Goal: Find contact information: Find contact information

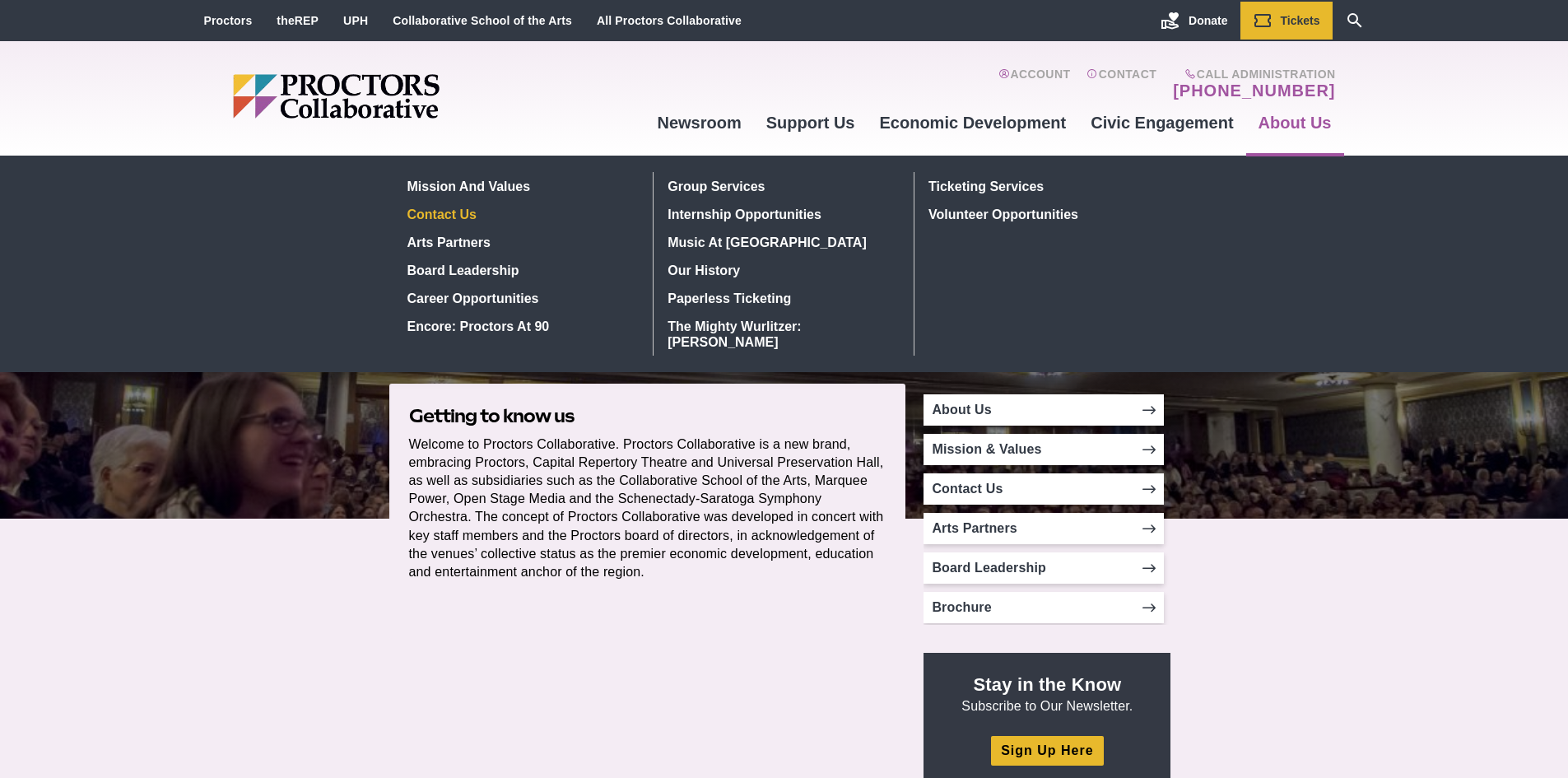
click at [446, 213] on link "Contact Us" at bounding box center [520, 215] width 239 height 28
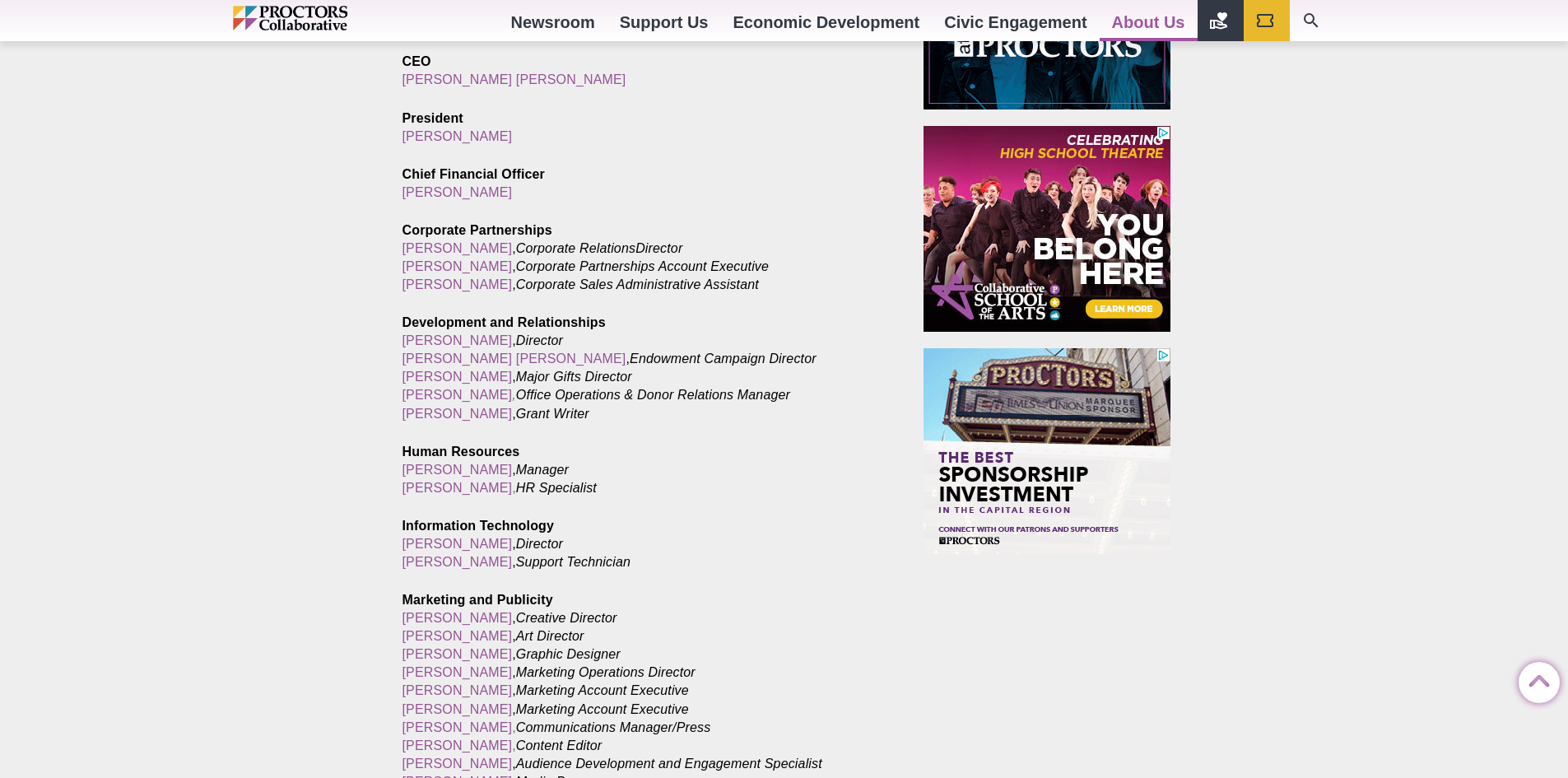
scroll to position [1070, 0]
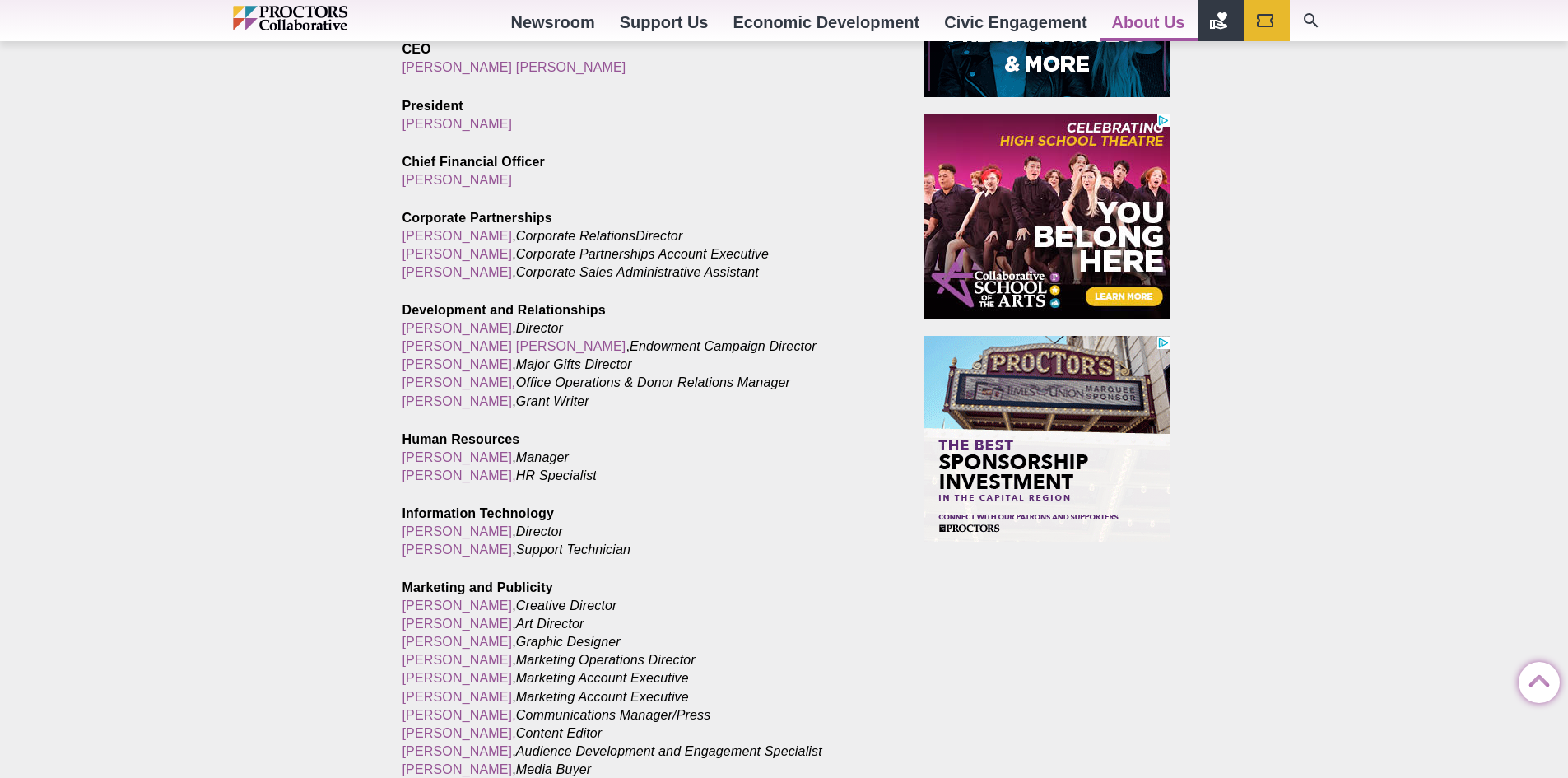
click at [852, 240] on p "Corporate Partnerships Kristen Cargill , Corporate Relations Director Kelly Hog…" at bounding box center [645, 245] width 484 height 72
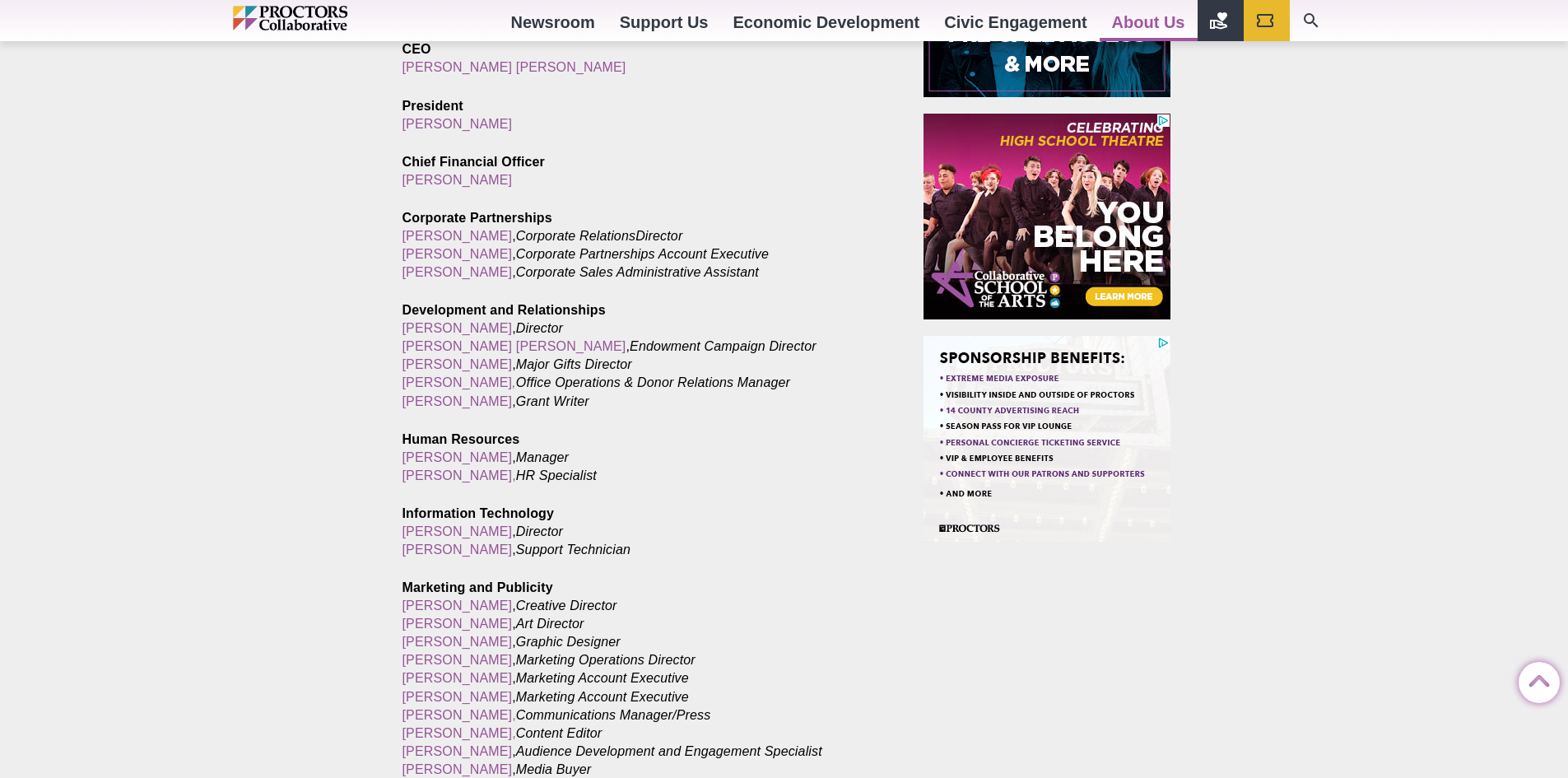
click at [1258, 220] on div "Contact Us Posted 2017-03-13 by Proctors Web Team General information Mailing a…" at bounding box center [784, 387] width 1568 height 1878
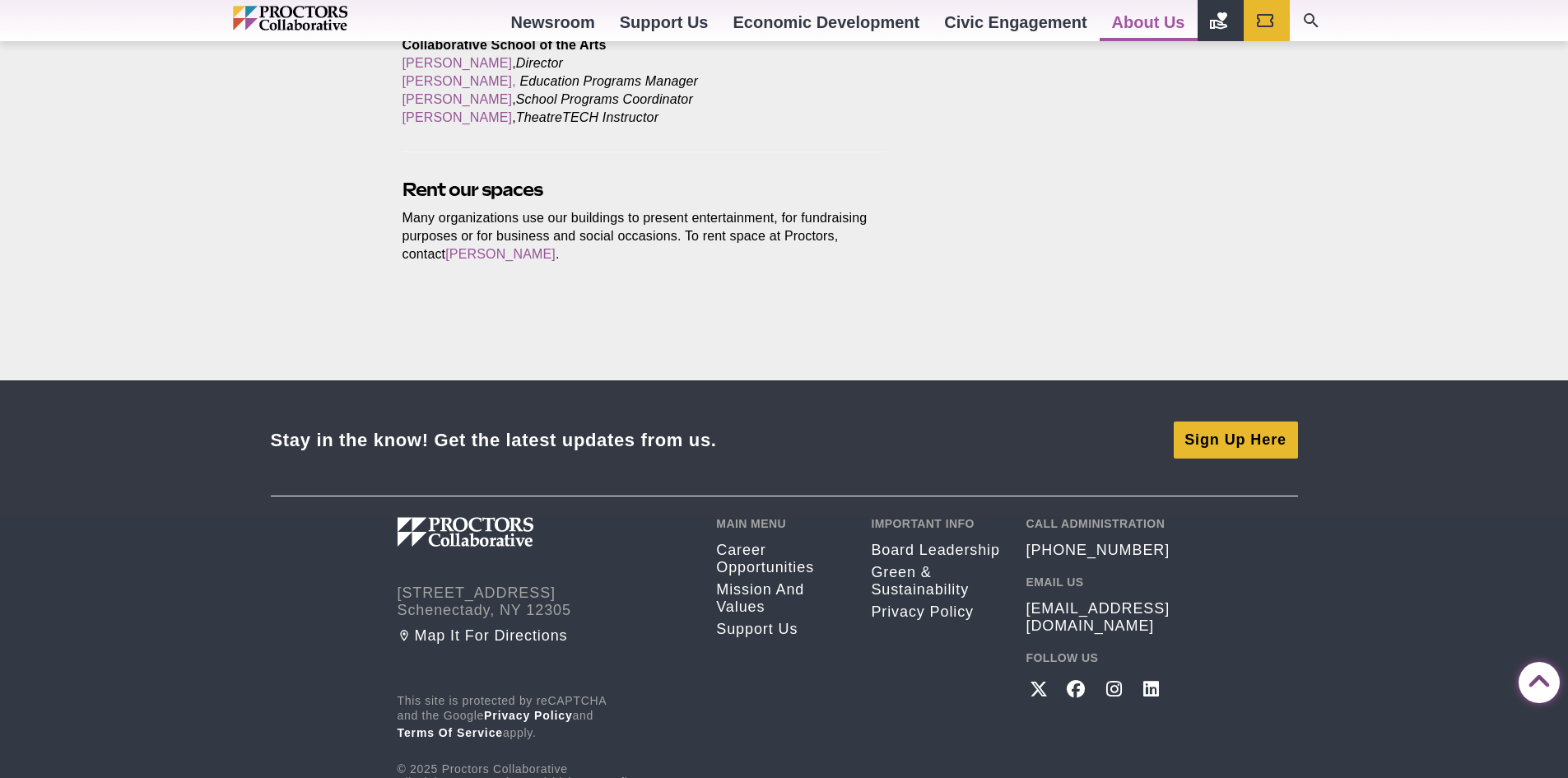
scroll to position [2130, 0]
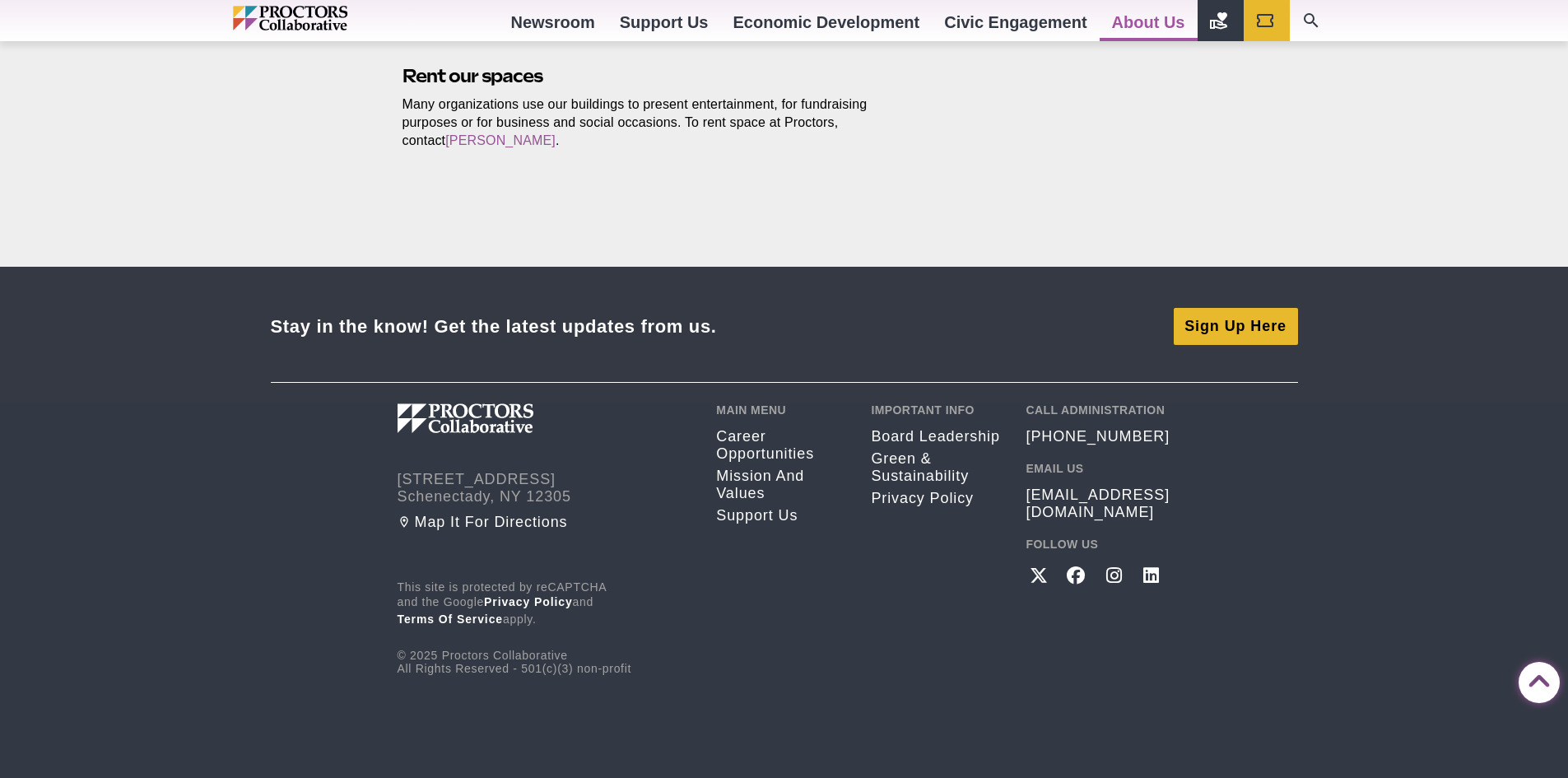
click at [950, 427] on div "Board Leadership Green & Sustainability Privacy policy" at bounding box center [935, 483] width 130 height 132
click at [962, 435] on link "Board Leadership" at bounding box center [935, 437] width 130 height 18
click at [939, 438] on link "Board Leadership" at bounding box center [935, 437] width 130 height 18
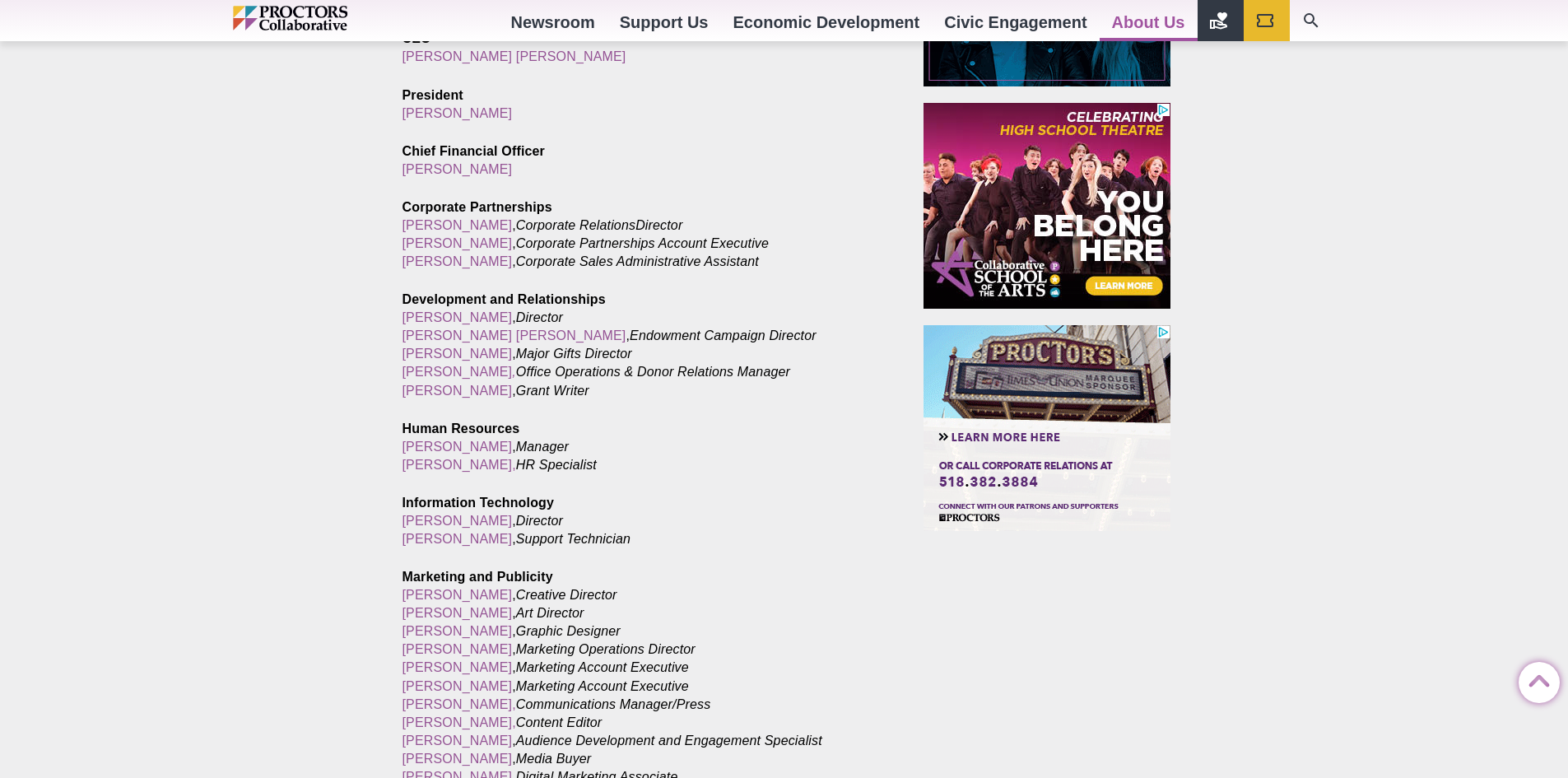
scroll to position [1060, 0]
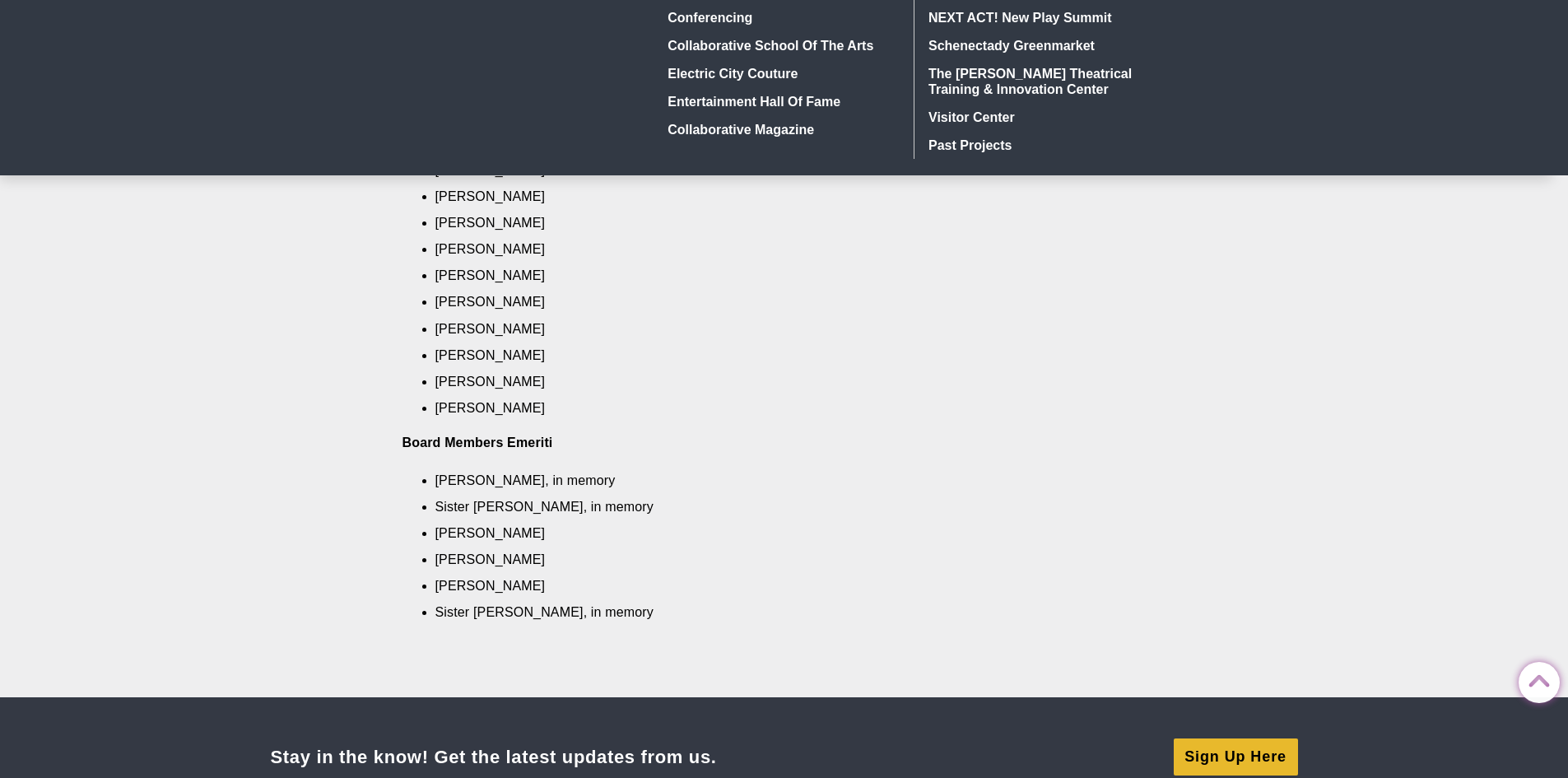
scroll to position [124, 0]
